Goal: Transaction & Acquisition: Purchase product/service

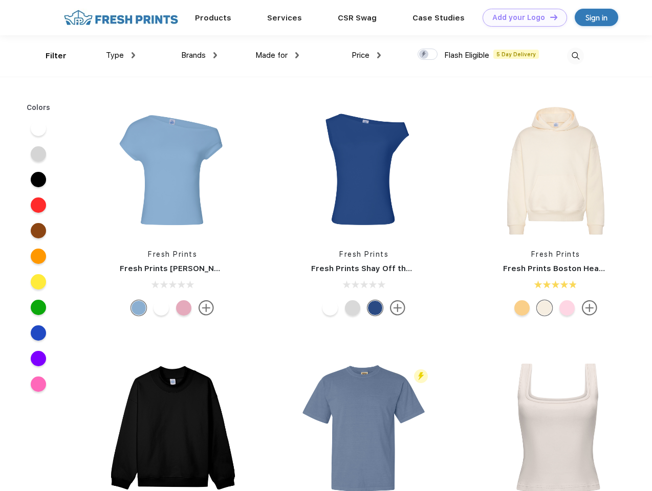
scroll to position [1, 0]
click at [521, 17] on link "Add your Logo Design Tool" at bounding box center [524, 18] width 84 height 18
click at [0, 0] on div "Design Tool" at bounding box center [0, 0] width 0 height 0
click at [549, 17] on link "Add your Logo Design Tool" at bounding box center [524, 18] width 84 height 18
click at [49, 56] on div "Filter" at bounding box center [56, 56] width 21 height 12
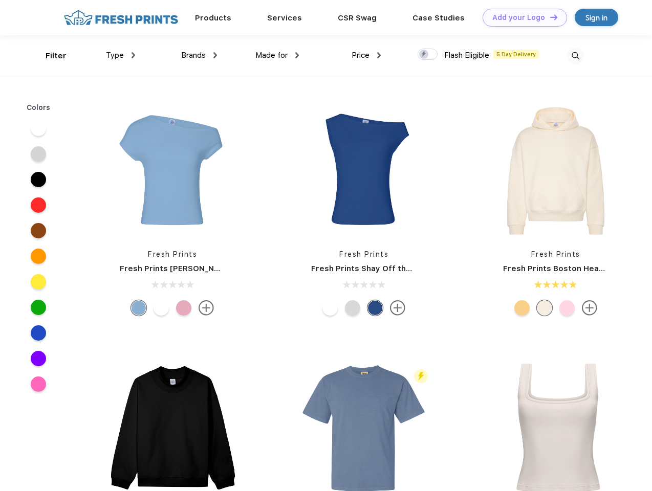
click at [121, 55] on span "Type" at bounding box center [115, 55] width 18 height 9
click at [199, 55] on span "Brands" at bounding box center [193, 55] width 25 height 9
click at [277, 55] on span "Made for" at bounding box center [271, 55] width 32 height 9
click at [366, 55] on span "Price" at bounding box center [360, 55] width 18 height 9
click at [428, 55] on div at bounding box center [427, 54] width 20 height 11
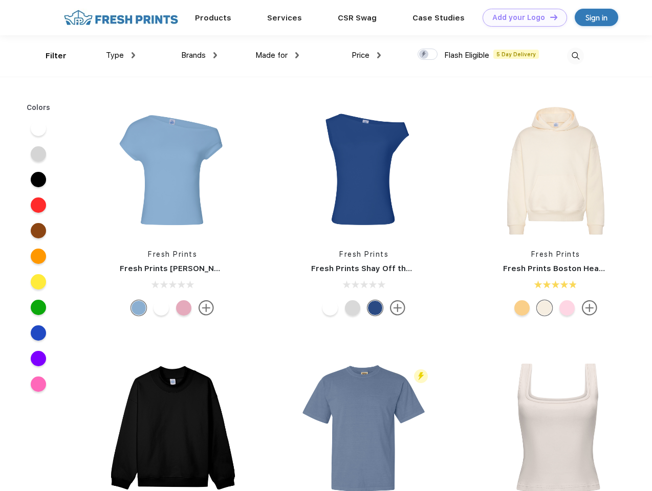
click at [424, 55] on input "checkbox" at bounding box center [420, 51] width 7 height 7
click at [575, 56] on img at bounding box center [575, 56] width 17 height 17
